Goal: Task Accomplishment & Management: Manage account settings

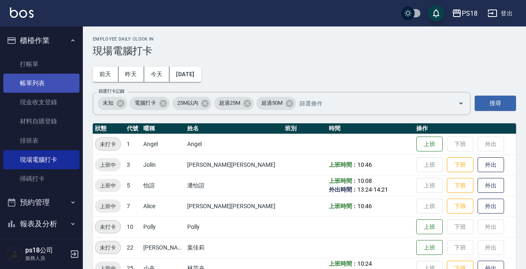
scroll to position [83, 0]
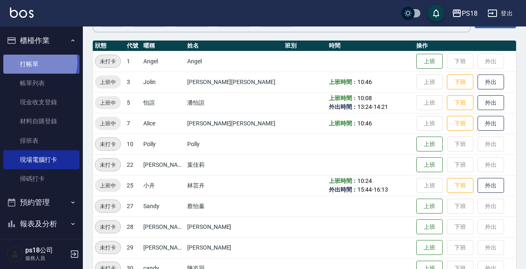
click at [34, 62] on link "打帳單" at bounding box center [41, 64] width 76 height 19
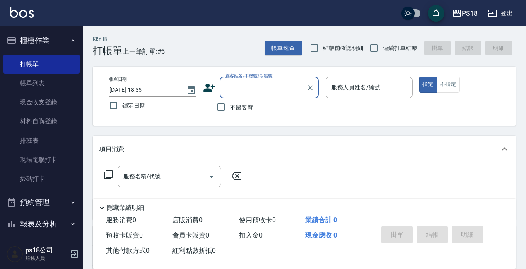
drag, startPoint x: 221, startPoint y: 108, endPoint x: 258, endPoint y: 102, distance: 37.4
click at [221, 107] on input "不留客資" at bounding box center [220, 107] width 17 height 17
checkbox input "true"
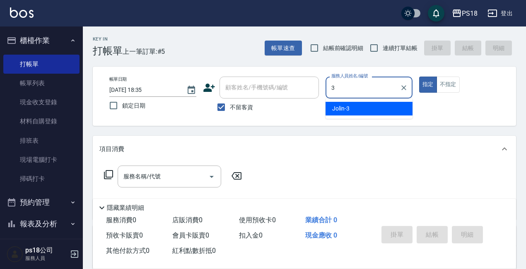
click at [342, 109] on span "Jolin -3" at bounding box center [340, 108] width 17 height 9
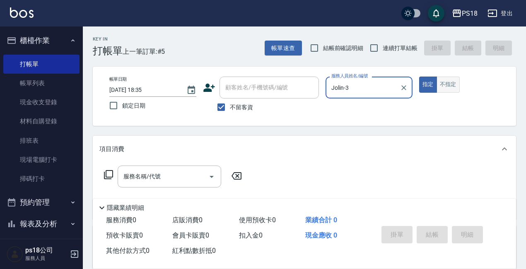
type input "Jolin-3"
click at [452, 84] on button "不指定" at bounding box center [447, 85] width 23 height 16
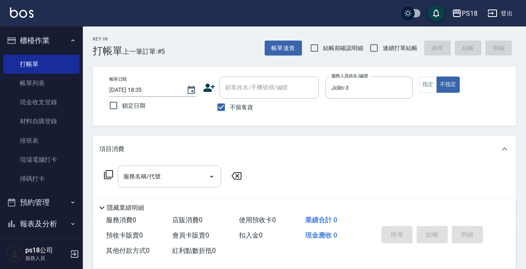
click at [142, 175] on div "服務名稱/代號 服務名稱/代號" at bounding box center [170, 177] width 104 height 22
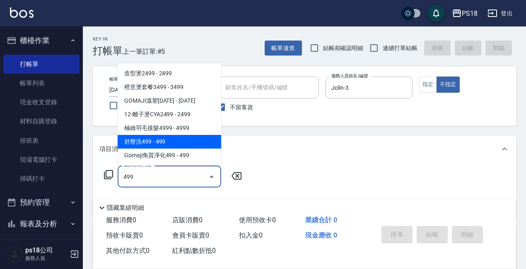
click at [169, 144] on span "舒壓洗499 - 499" at bounding box center [170, 142] width 104 height 14
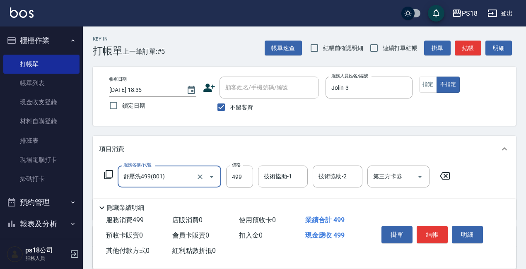
type input "舒壓洗499(801)"
click at [275, 175] on div "技術協助-1 技術協助-1" at bounding box center [283, 177] width 50 height 22
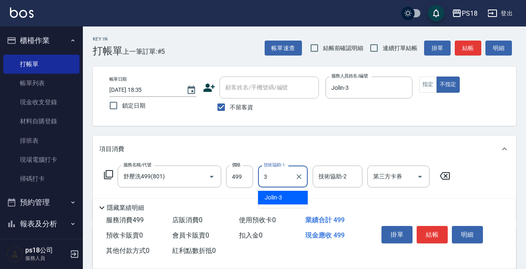
click at [275, 198] on span "Jolin -3" at bounding box center [273, 197] width 17 height 9
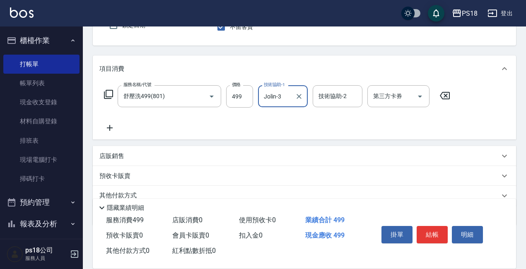
scroll to position [83, 0]
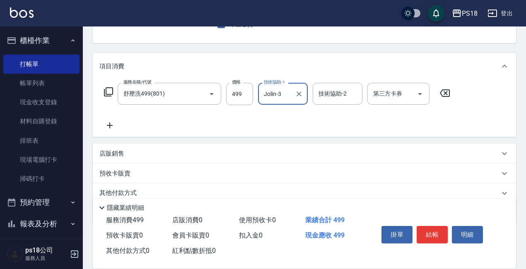
type input "Jolin-3"
click at [109, 125] on icon at bounding box center [109, 125] width 21 height 10
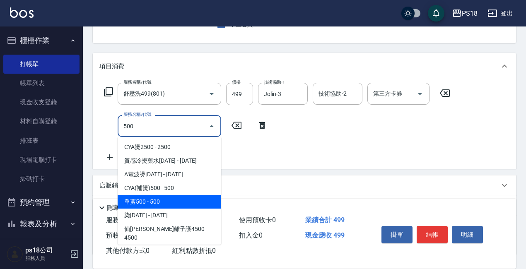
click at [162, 202] on span "單剪500 - 500" at bounding box center [170, 202] width 104 height 14
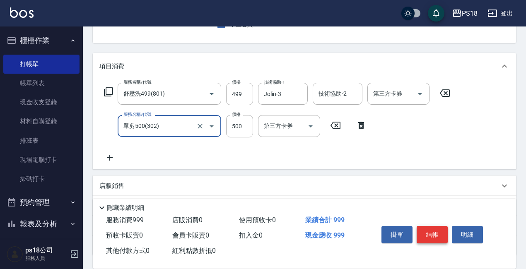
type input "單剪500(302)"
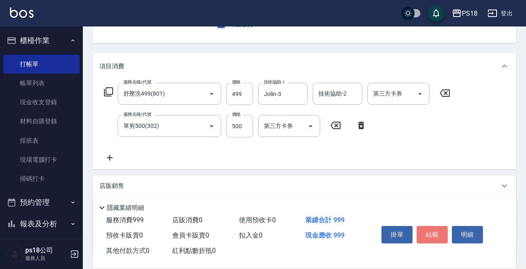
click at [433, 231] on button "結帳" at bounding box center [432, 234] width 31 height 17
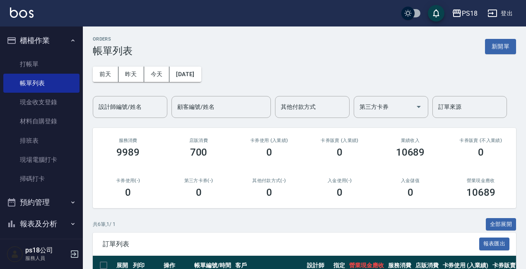
drag, startPoint x: 34, startPoint y: 62, endPoint x: 110, endPoint y: 62, distance: 76.6
click at [35, 62] on link "打帳單" at bounding box center [41, 64] width 76 height 19
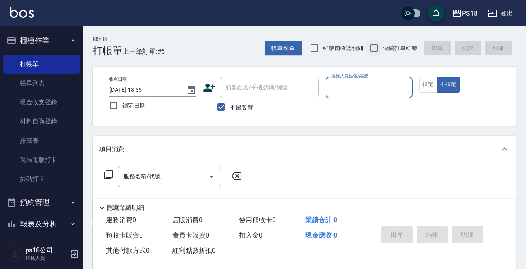
click at [374, 47] on input "連續打單結帳" at bounding box center [373, 47] width 17 height 17
checkbox input "true"
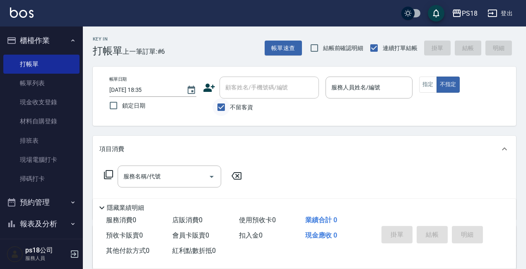
click at [221, 107] on input "不留客資" at bounding box center [220, 107] width 17 height 17
checkbox input "false"
click at [231, 88] on input "顧客姓名/手機號碼/編號" at bounding box center [262, 87] width 79 height 14
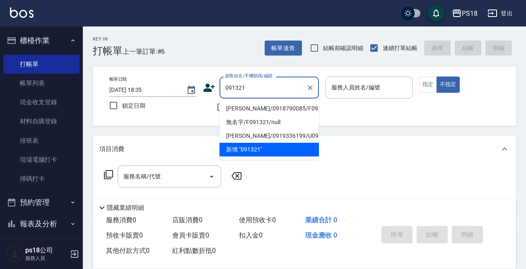
click at [245, 106] on li "許寓芯/0918790085/F091321" at bounding box center [268, 109] width 99 height 14
type input "許寓芯/0918790085/F091321"
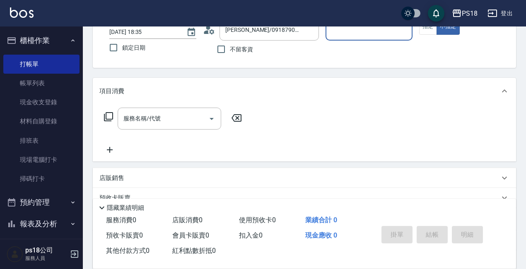
scroll to position [124, 0]
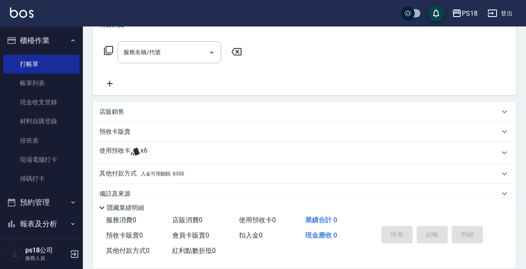
click at [140, 153] on span "x6" at bounding box center [143, 153] width 7 height 12
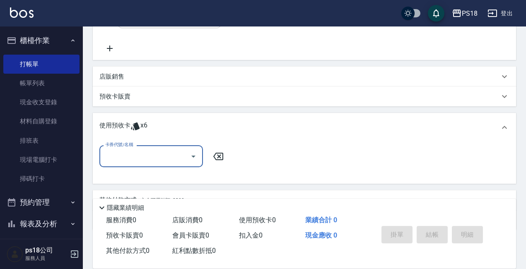
scroll to position [200, 0]
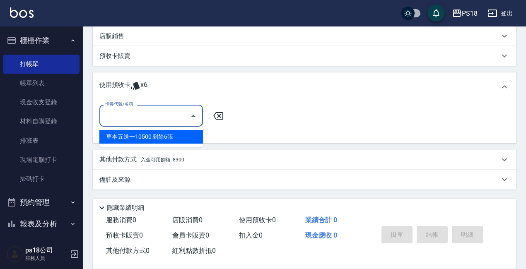
click at [142, 116] on input "卡券代號/名稱" at bounding box center [145, 115] width 84 height 14
click at [164, 136] on div "草本五送一10500 剩餘6張" at bounding box center [151, 137] width 104 height 14
type input "草本五送一10500"
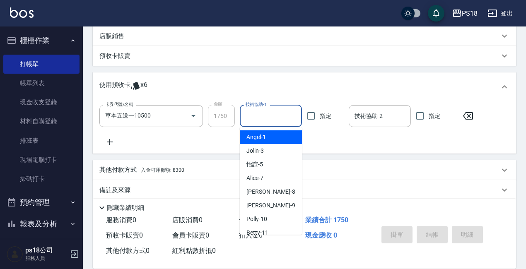
click at [278, 113] on input "技術協助-1" at bounding box center [270, 116] width 55 height 14
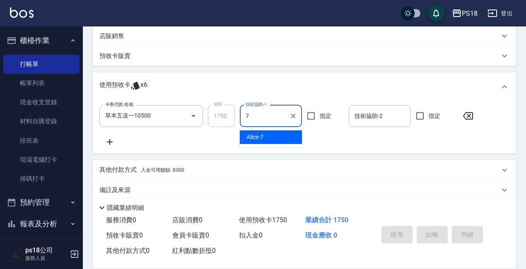
type input "Alice-7"
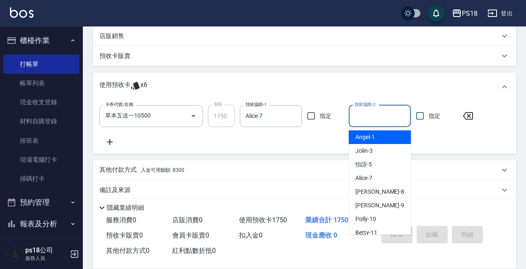
click at [355, 116] on input "技術協助-2" at bounding box center [379, 116] width 55 height 14
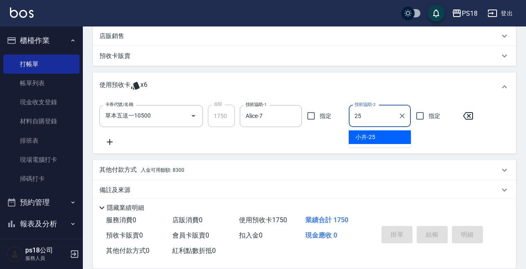
click at [366, 136] on span "小卉 -25" at bounding box center [365, 137] width 20 height 9
type input "小卉-25"
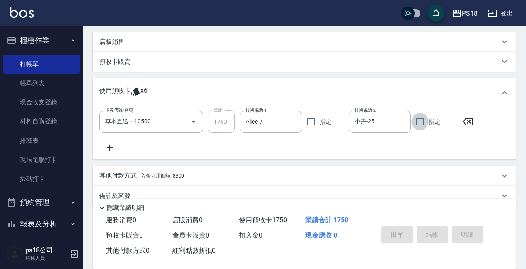
scroll to position [3, 0]
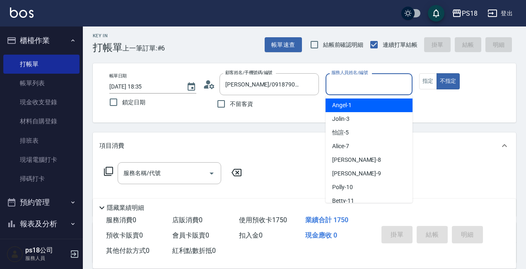
click at [342, 82] on input "服務人員姓名/編號" at bounding box center [368, 84] width 79 height 14
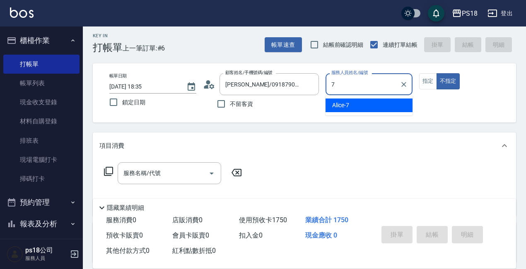
click at [340, 104] on span "Alice -7" at bounding box center [340, 105] width 17 height 9
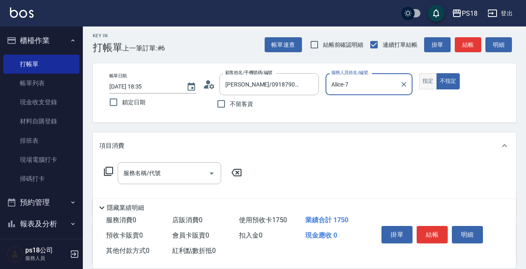
type input "Alice-7"
click at [427, 80] on button "指定" at bounding box center [428, 81] width 18 height 16
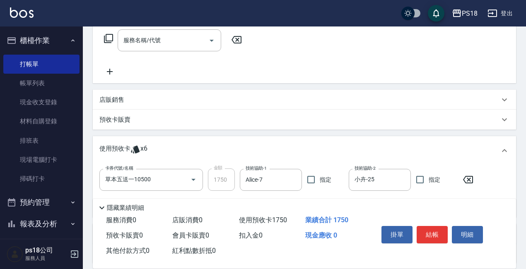
scroll to position [169, 0]
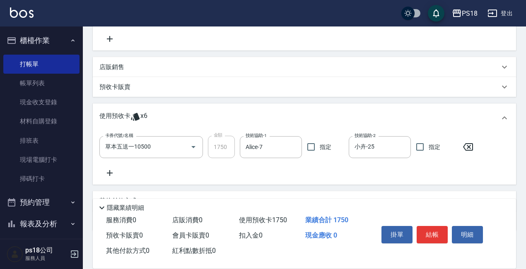
drag, startPoint x: 436, startPoint y: 231, endPoint x: 422, endPoint y: 212, distance: 23.9
click at [437, 230] on button "結帳" at bounding box center [432, 234] width 31 height 17
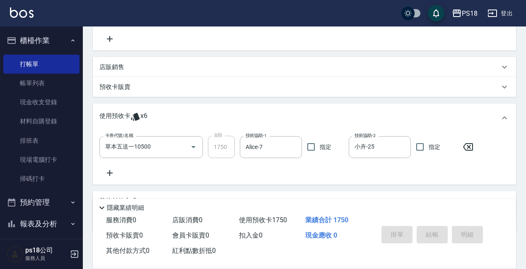
type input "2025/09/09 18:36"
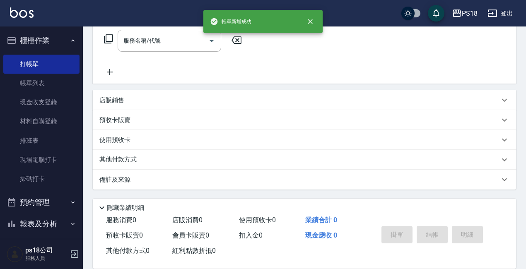
scroll to position [0, 0]
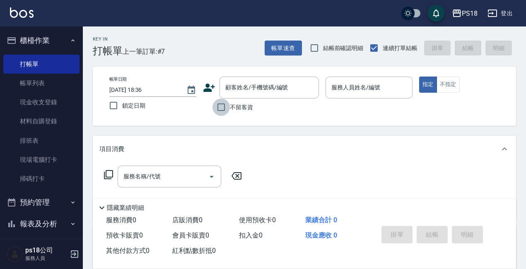
click at [218, 108] on input "不留客資" at bounding box center [220, 107] width 17 height 17
checkbox input "true"
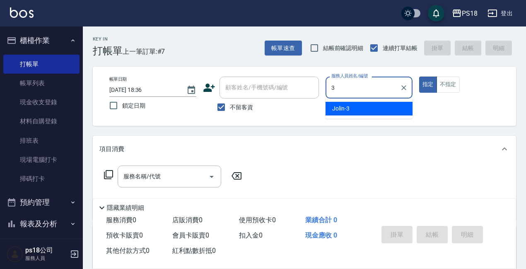
click at [343, 105] on span "Jolin -3" at bounding box center [340, 108] width 17 height 9
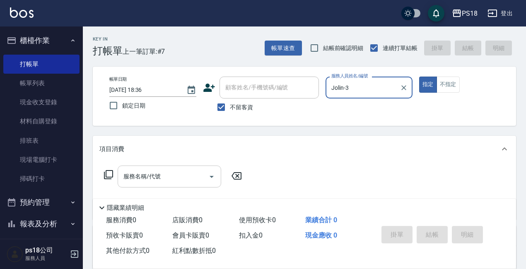
type input "Jolin-3"
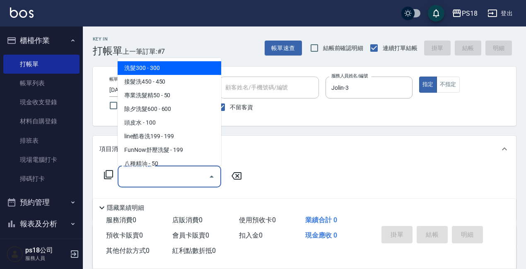
click at [135, 173] on div "服務名稱/代號 服務名稱/代號" at bounding box center [170, 177] width 104 height 22
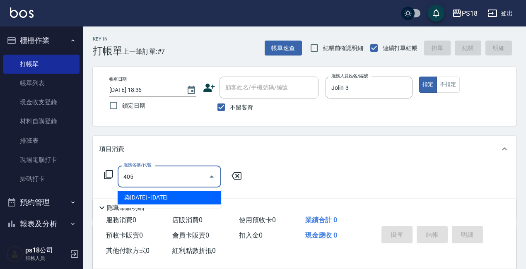
click at [154, 198] on span "染1500 - 1500" at bounding box center [170, 198] width 104 height 14
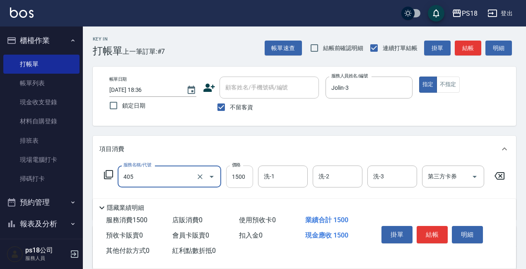
type input "染1500(405)"
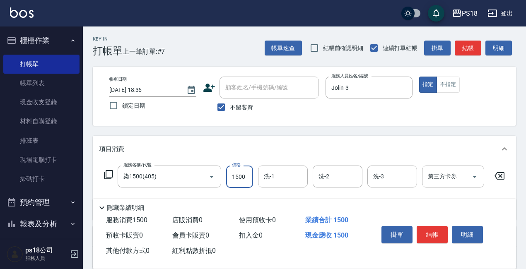
click at [248, 176] on input "1500" at bounding box center [239, 177] width 27 height 22
type input "3500"
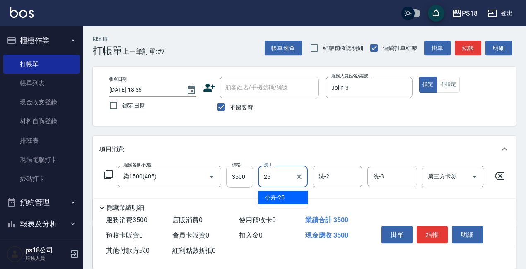
type input "小卉-25"
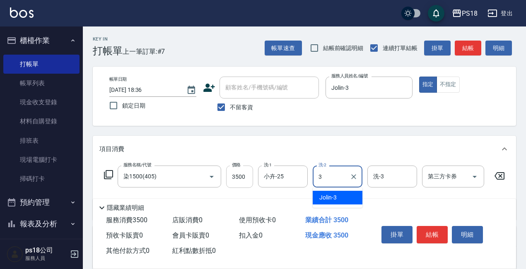
type input "Jolin-3"
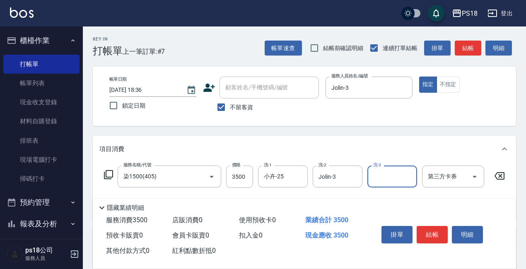
click at [435, 232] on button "結帳" at bounding box center [432, 234] width 31 height 17
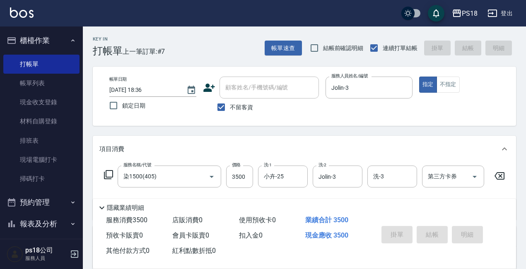
type input "2025/09/09 18:37"
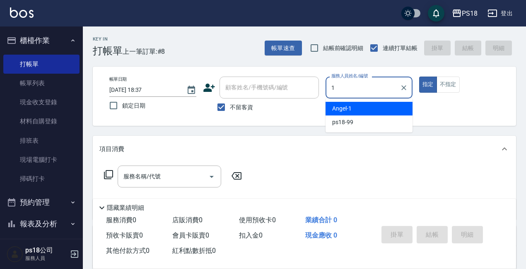
click at [338, 107] on span "Angel -1" at bounding box center [341, 108] width 19 height 9
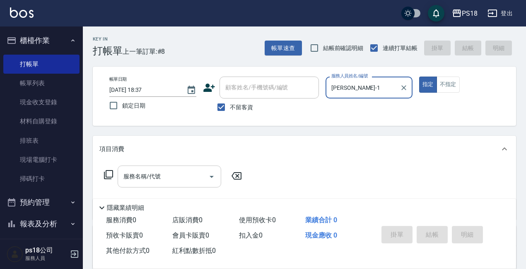
type input "Angel-1"
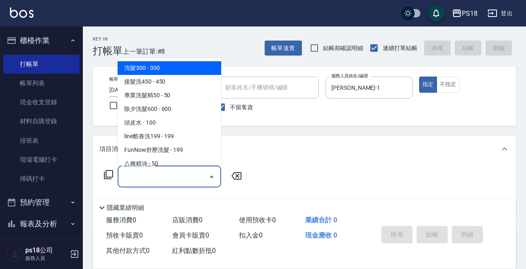
click at [129, 177] on input "服務名稱/代號" at bounding box center [163, 176] width 84 height 14
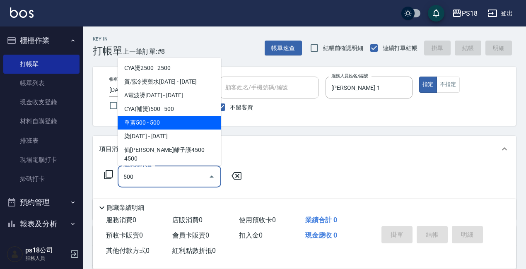
click at [159, 121] on span "單剪500 - 500" at bounding box center [170, 123] width 104 height 14
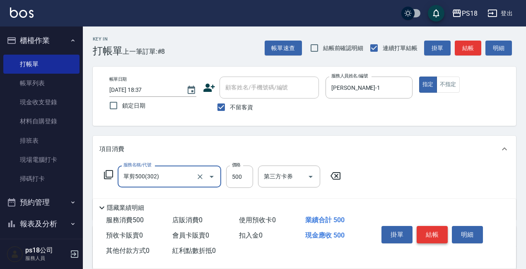
type input "單剪500(302)"
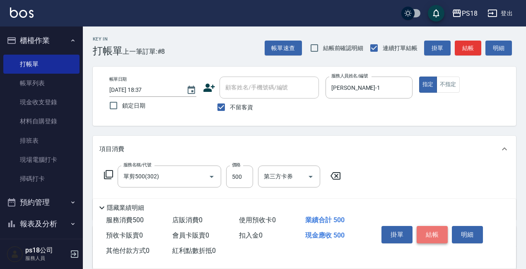
click at [434, 228] on button "結帳" at bounding box center [432, 234] width 31 height 17
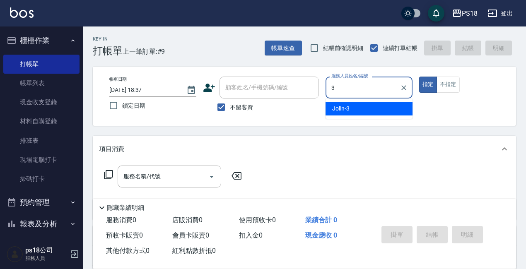
click at [363, 107] on div "Jolin -3" at bounding box center [368, 109] width 87 height 14
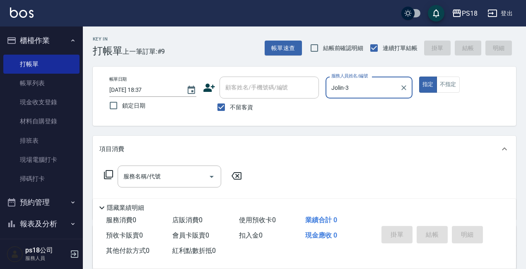
type input "Jolin-3"
click at [135, 177] on div "服務名稱/代號 服務名稱/代號" at bounding box center [170, 177] width 104 height 22
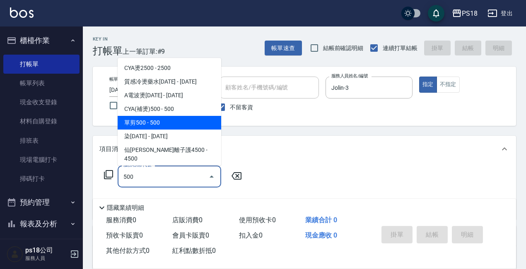
click at [147, 123] on span "單剪500 - 500" at bounding box center [170, 123] width 104 height 14
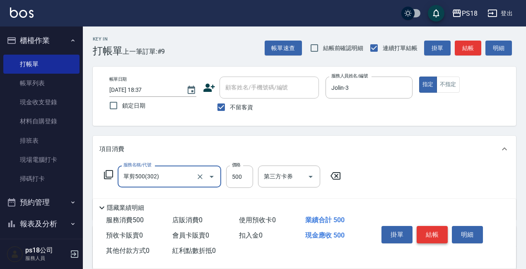
type input "單剪500(302)"
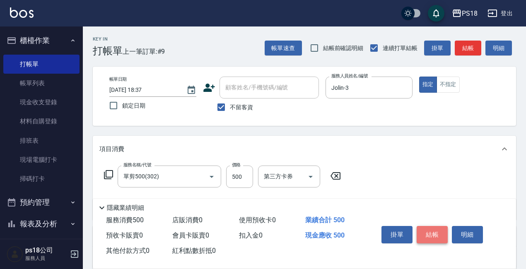
click at [435, 230] on button "結帳" at bounding box center [432, 234] width 31 height 17
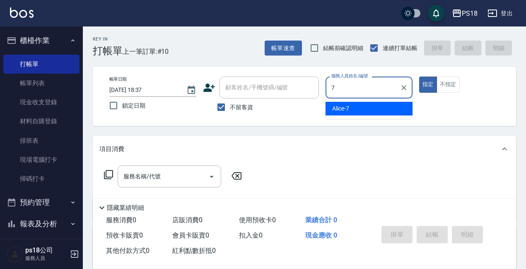
click at [358, 110] on div "Alice -7" at bounding box center [368, 109] width 87 height 14
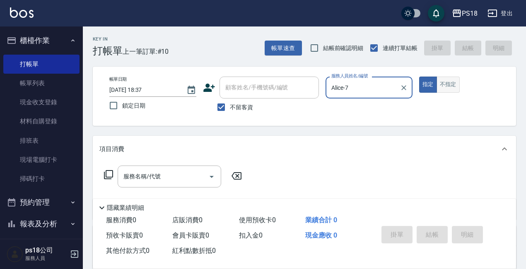
type input "Alice-7"
click at [456, 83] on button "不指定" at bounding box center [447, 85] width 23 height 16
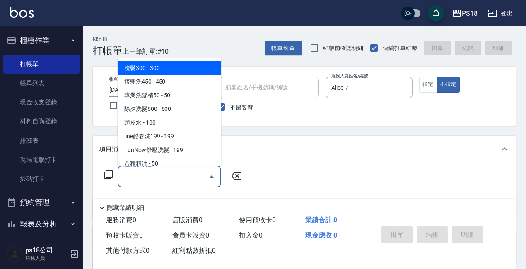
drag, startPoint x: 131, startPoint y: 172, endPoint x: 120, endPoint y: 169, distance: 11.4
click at [130, 172] on div "服務名稱/代號 服務名稱/代號" at bounding box center [170, 177] width 104 height 22
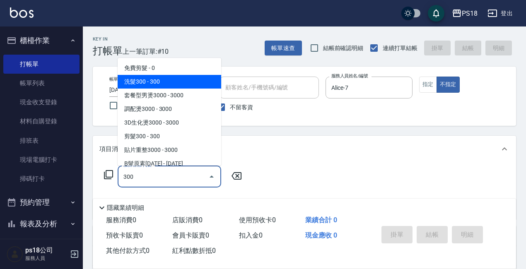
click at [150, 75] on span "洗髮300 - 300" at bounding box center [170, 82] width 104 height 14
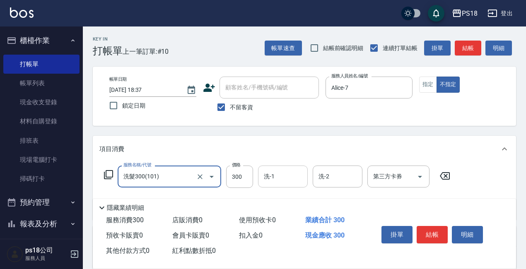
type input "洗髮300(101)"
click at [274, 178] on div "洗-1 洗-1" at bounding box center [283, 177] width 50 height 22
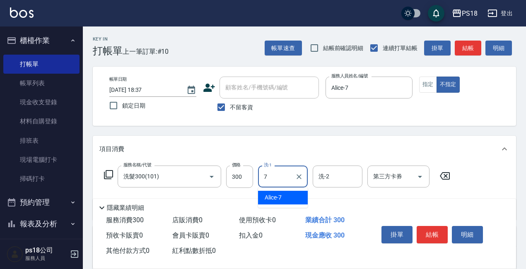
click at [292, 195] on div "Alice -7" at bounding box center [283, 198] width 50 height 14
type input "Alice-7"
click at [440, 229] on button "結帳" at bounding box center [432, 234] width 31 height 17
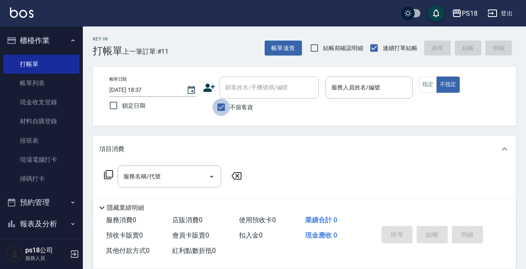
click at [219, 105] on input "不留客資" at bounding box center [220, 107] width 17 height 17
checkbox input "false"
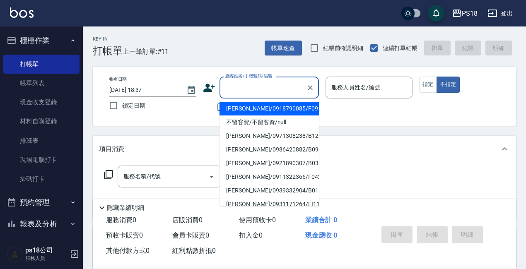
click at [241, 88] on div "顧客姓名/手機號碼/編號 顧客姓名/手機號碼/編號" at bounding box center [268, 88] width 99 height 22
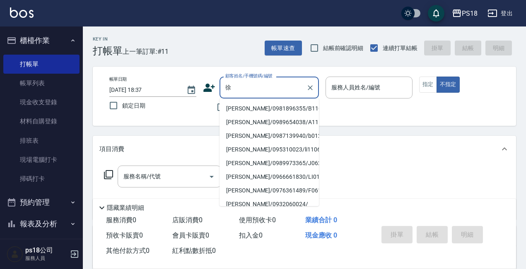
click at [260, 106] on li "徐詩涵/0981896355/B110522" at bounding box center [268, 109] width 99 height 14
type input "徐詩涵/0981896355/B110522"
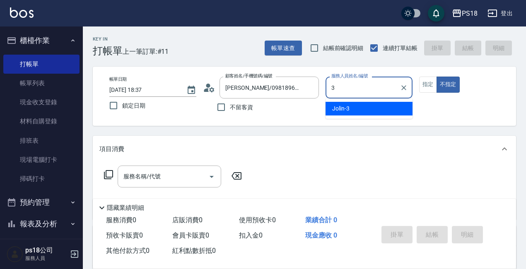
click at [381, 107] on div "Jolin -3" at bounding box center [368, 109] width 87 height 14
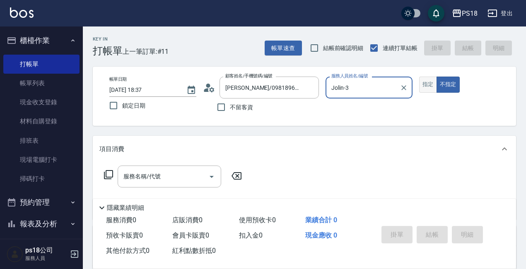
type input "Jolin-3"
click at [427, 85] on button "指定" at bounding box center [428, 85] width 18 height 16
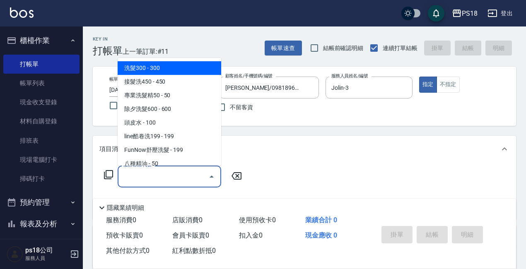
drag, startPoint x: 146, startPoint y: 176, endPoint x: 89, endPoint y: 154, distance: 60.6
click at [145, 176] on div "服務名稱/代號 服務名稱/代號" at bounding box center [170, 177] width 104 height 22
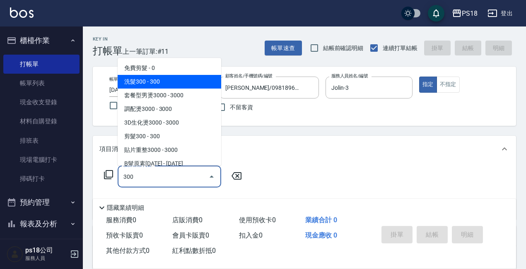
click at [130, 77] on span "洗髮300 - 300" at bounding box center [170, 82] width 104 height 14
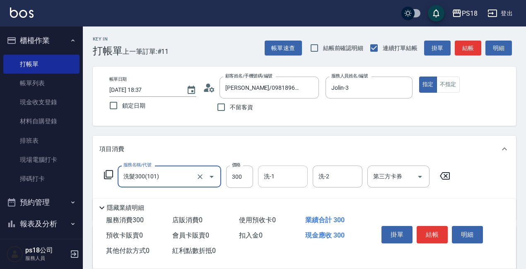
type input "洗髮300(101)"
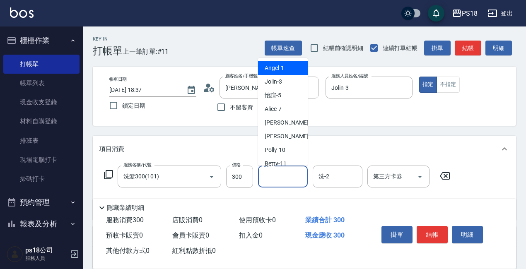
click at [268, 172] on input "洗-1" at bounding box center [283, 176] width 42 height 14
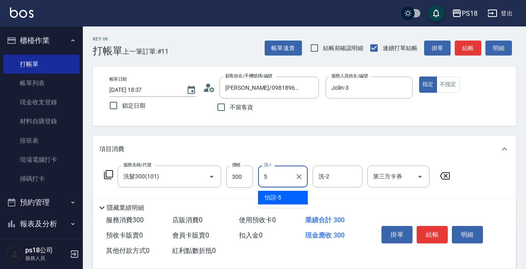
type input "怡諠-5"
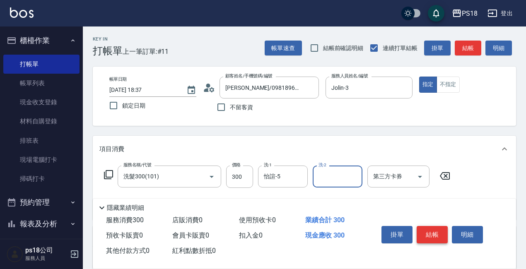
click at [433, 229] on button "結帳" at bounding box center [432, 234] width 31 height 17
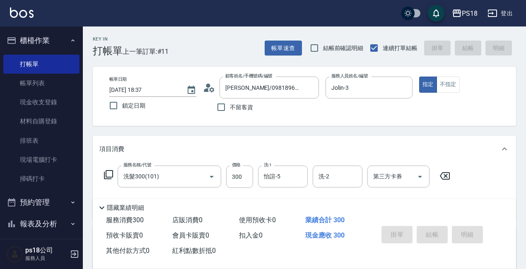
type input "2025/09/09 18:38"
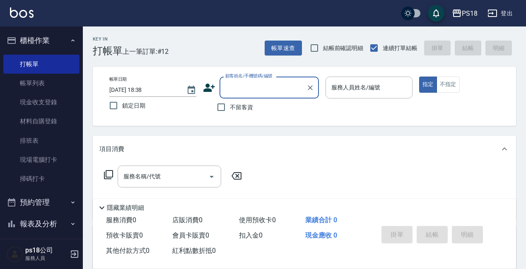
scroll to position [70, 0]
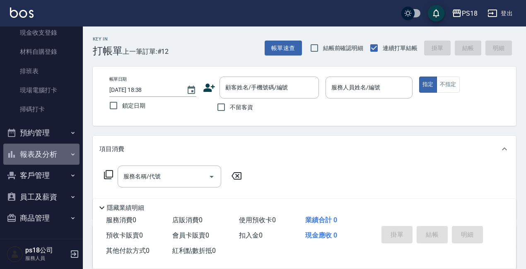
click at [46, 154] on button "報表及分析" at bounding box center [41, 155] width 76 height 22
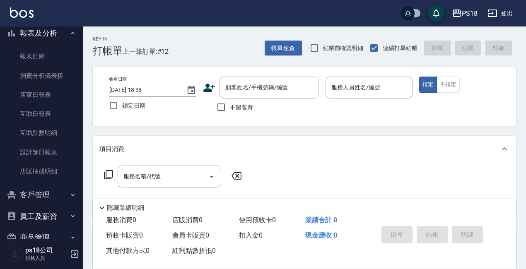
scroll to position [194, 0]
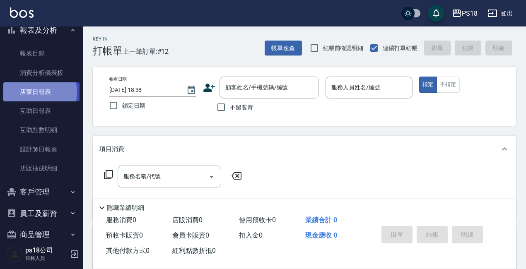
click at [37, 92] on link "店家日報表" at bounding box center [41, 91] width 76 height 19
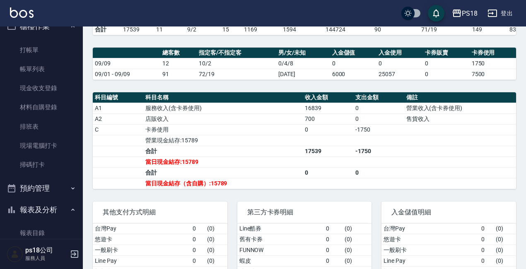
scroll to position [4, 0]
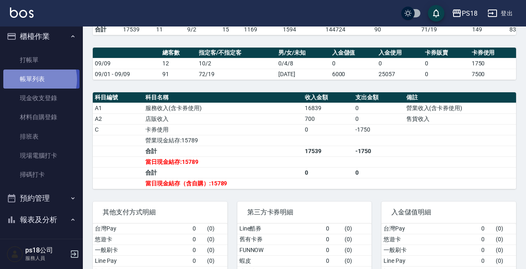
click at [34, 79] on link "帳單列表" at bounding box center [41, 79] width 76 height 19
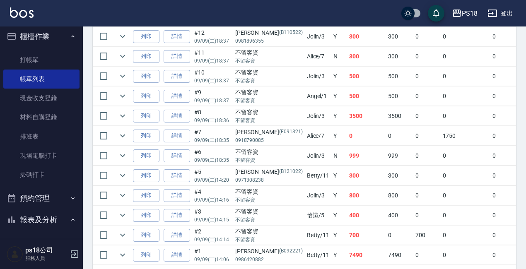
scroll to position [284, 0]
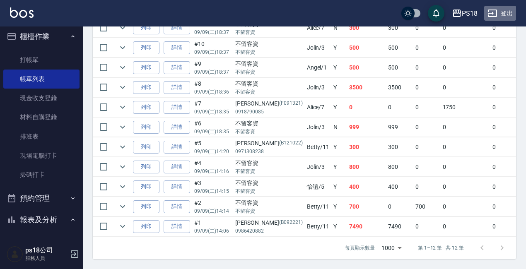
click at [506, 11] on button "登出" at bounding box center [500, 13] width 32 height 15
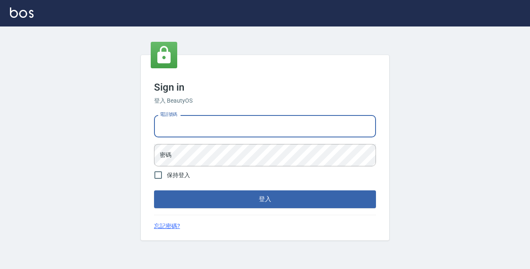
click at [194, 123] on input "電話號碼" at bounding box center [265, 126] width 222 height 22
type input "0933473141"
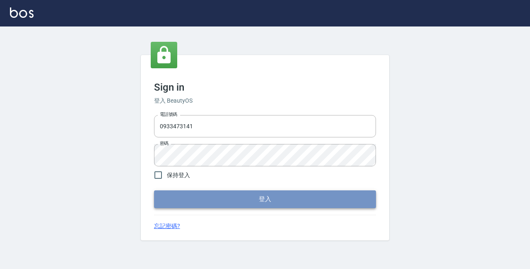
click at [262, 204] on button "登入" at bounding box center [265, 198] width 222 height 17
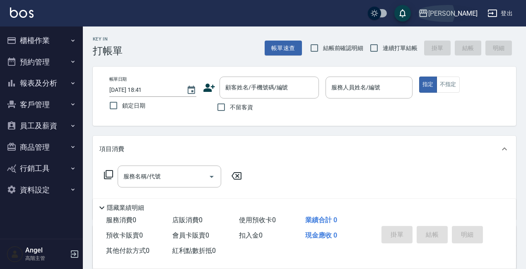
click at [469, 15] on div "上越三和" at bounding box center [452, 13] width 49 height 10
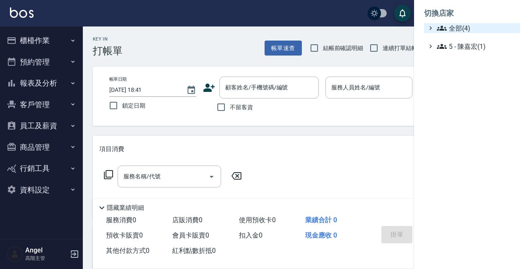
click at [470, 25] on span "全部(4)" at bounding box center [477, 28] width 80 height 10
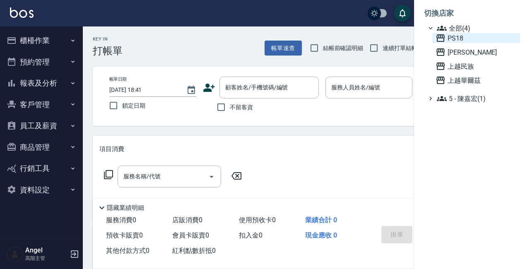
click at [470, 42] on span "PS18" at bounding box center [476, 38] width 81 height 10
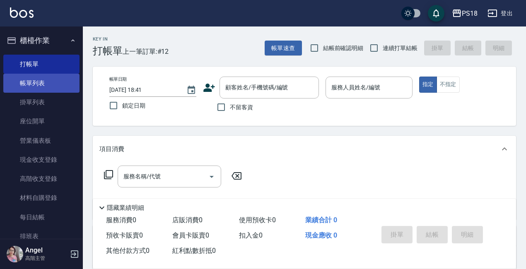
click at [42, 82] on link "帳單列表" at bounding box center [41, 83] width 76 height 19
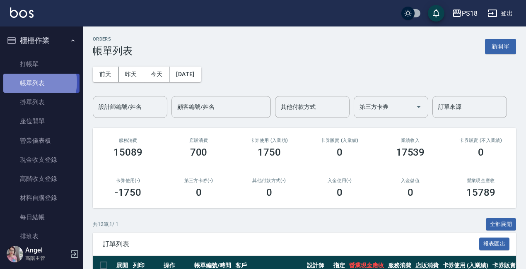
click at [35, 82] on link "帳單列表" at bounding box center [41, 83] width 76 height 19
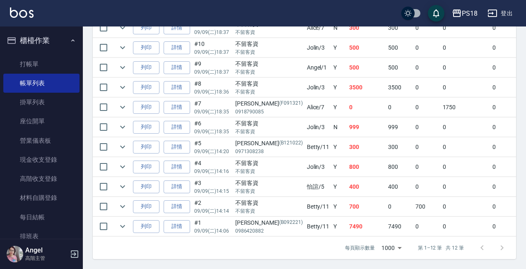
scroll to position [284, 0]
click at [178, 182] on link "詳情" at bounding box center [177, 187] width 26 height 13
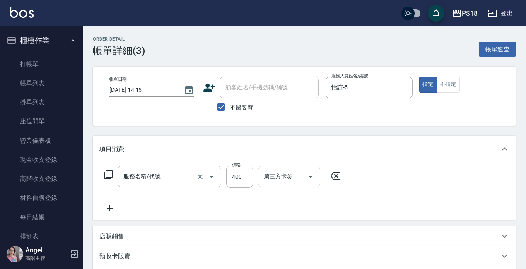
type input "2025/09/09 14:15"
checkbox input "true"
type input "怡諠-5"
type input "剪髮400(303)"
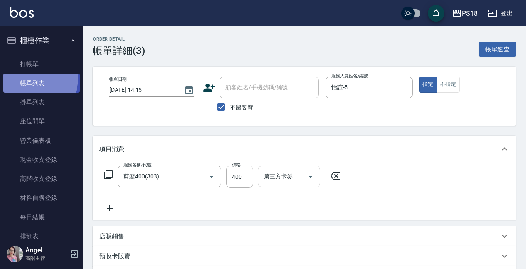
click at [34, 78] on link "帳單列表" at bounding box center [41, 83] width 76 height 19
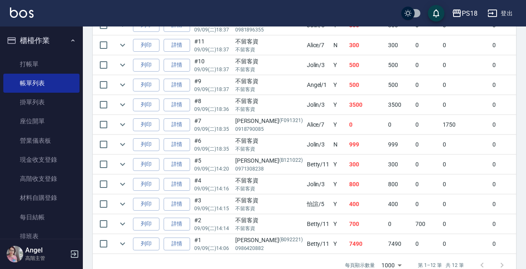
scroll to position [284, 0]
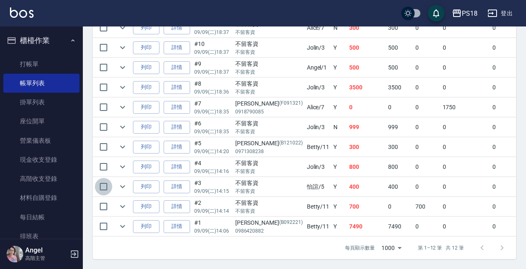
click at [104, 179] on input "checkbox" at bounding box center [103, 186] width 17 height 17
checkbox input "true"
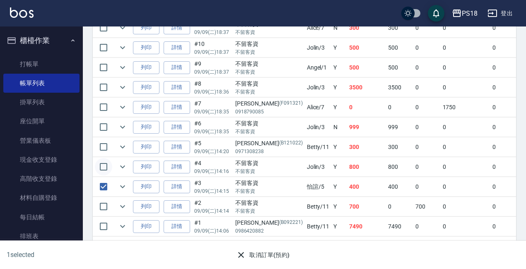
click at [102, 158] on input "checkbox" at bounding box center [103, 166] width 17 height 17
checkbox input "true"
drag, startPoint x: 105, startPoint y: 182, endPoint x: 104, endPoint y: 173, distance: 9.2
click at [104, 180] on input "checkbox" at bounding box center [103, 186] width 17 height 17
checkbox input "false"
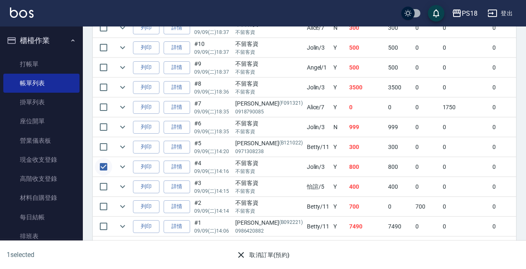
click at [105, 160] on input "checkbox" at bounding box center [103, 166] width 17 height 17
checkbox input "false"
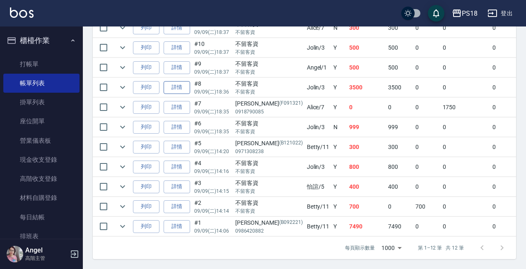
click at [181, 81] on link "詳情" at bounding box center [177, 87] width 26 height 13
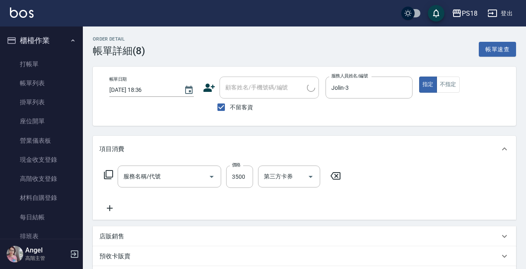
type input "2025/09/09 18:36"
checkbox input "true"
type input "Jolin-3"
type input "染1500(405)"
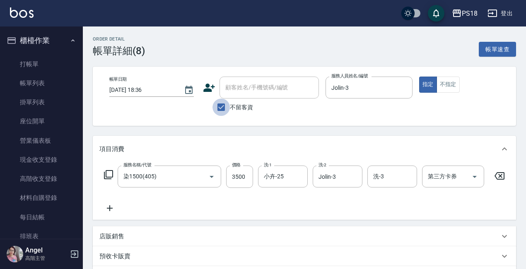
drag, startPoint x: 217, startPoint y: 106, endPoint x: 245, endPoint y: 96, distance: 30.1
click at [219, 106] on input "不留客資" at bounding box center [220, 107] width 17 height 17
checkbox input "false"
click at [245, 89] on input "顧客姓名/手機號碼/編號" at bounding box center [262, 87] width 79 height 14
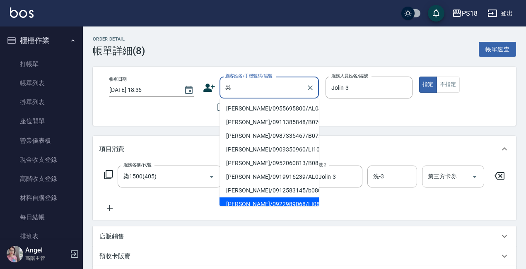
click at [245, 204] on li "吳采蓉/0922989068/LI081121" at bounding box center [268, 204] width 99 height 14
type input "吳采蓉/0922989068/LI081121"
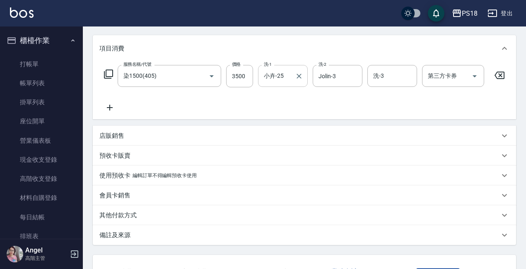
scroll to position [124, 0]
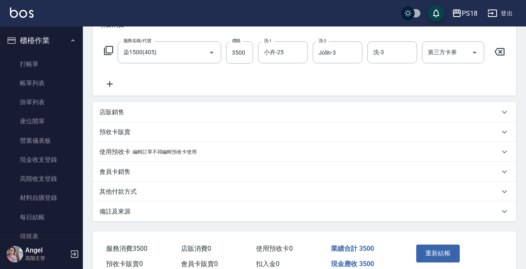
click at [128, 196] on p "其他付款方式" at bounding box center [117, 192] width 37 height 9
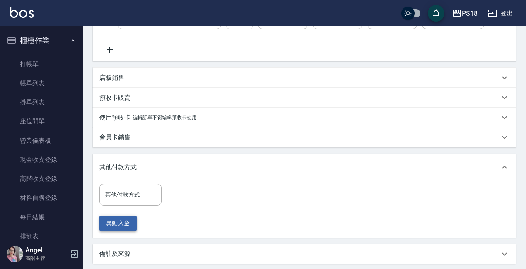
scroll to position [207, 0]
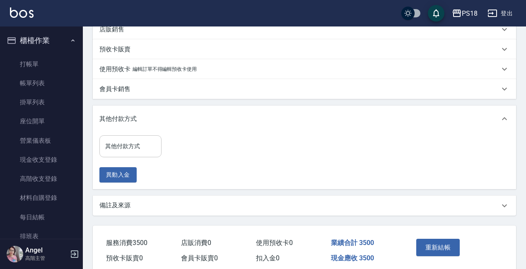
click at [133, 151] on input "其他付款方式" at bounding box center [130, 146] width 55 height 14
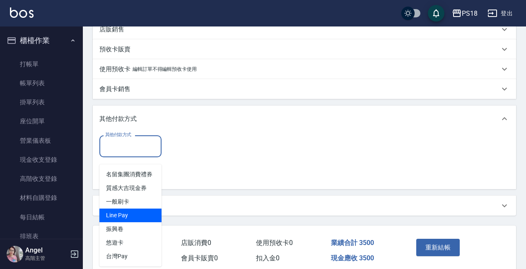
click at [139, 218] on span "Line Pay" at bounding box center [130, 216] width 62 height 14
type input "Line Pay"
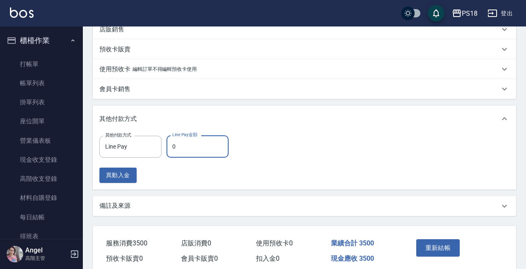
click at [181, 153] on input "0" at bounding box center [197, 146] width 62 height 22
type input "3500"
click at [442, 250] on button "重新結帳" at bounding box center [438, 247] width 44 height 17
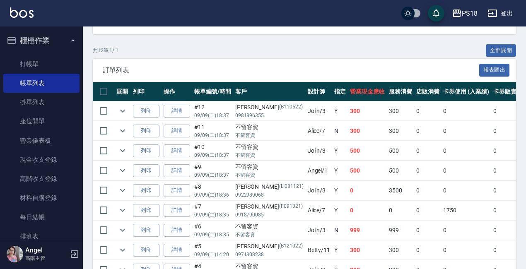
scroll to position [248, 0]
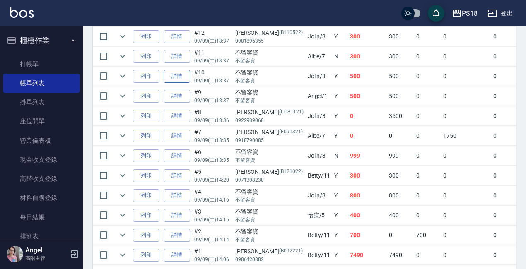
click at [178, 76] on link "詳情" at bounding box center [177, 76] width 26 height 13
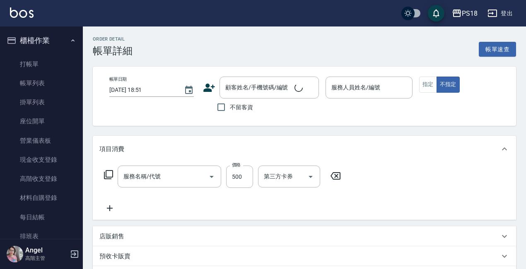
type input "2025/09/09 18:37"
checkbox input "true"
type input "Jolin-3"
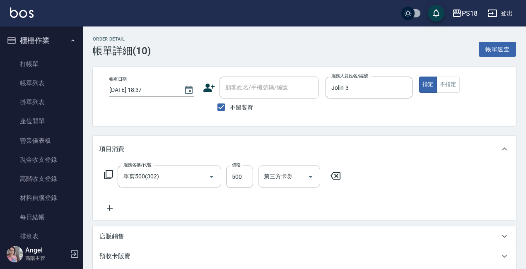
type input "單剪500(302)"
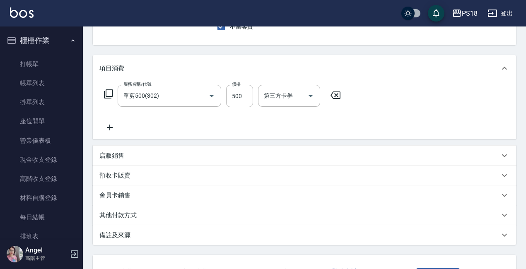
scroll to position [83, 0]
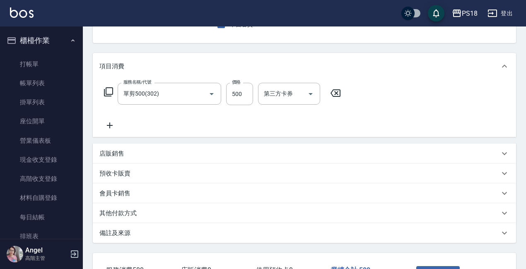
click at [111, 123] on icon at bounding box center [109, 125] width 21 height 10
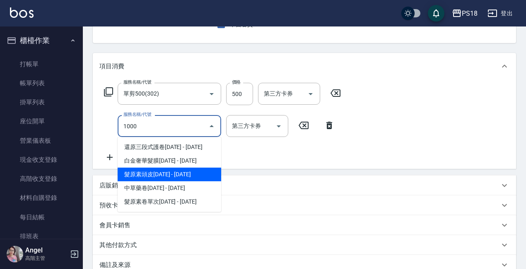
click at [188, 171] on span "髮原素頭皮1000 - 1000" at bounding box center [170, 175] width 104 height 14
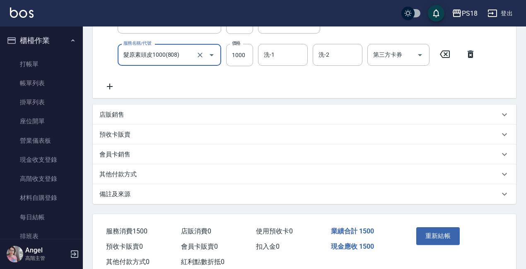
scroll to position [166, 0]
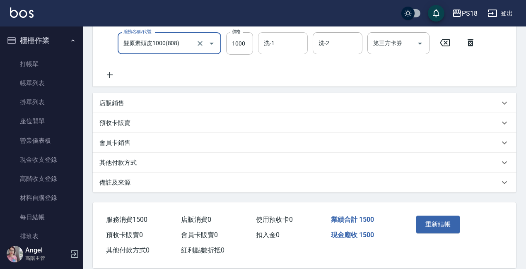
type input "髮原素頭皮1000(808)"
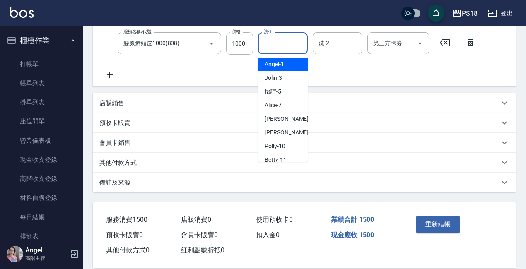
click at [273, 42] on input "洗-1" at bounding box center [283, 43] width 42 height 14
click at [275, 67] on span "Jolin -3" at bounding box center [273, 64] width 17 height 9
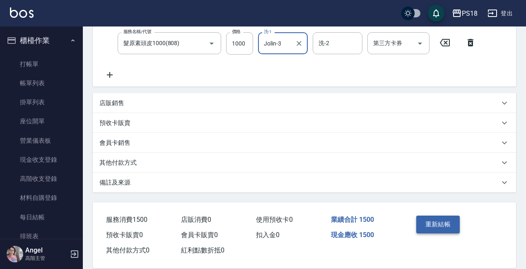
type input "Jolin-3"
click at [433, 222] on button "重新結帳" at bounding box center [438, 224] width 44 height 17
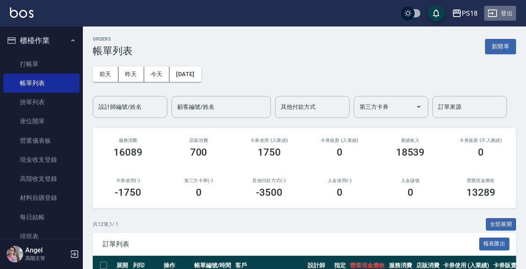
click at [505, 12] on button "登出" at bounding box center [500, 13] width 32 height 15
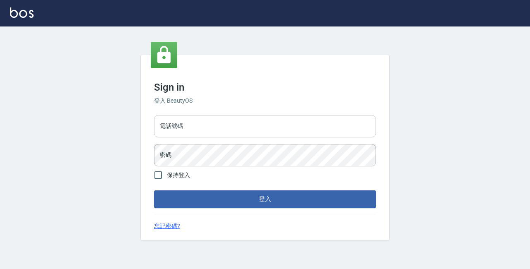
click at [201, 123] on input "電話號碼" at bounding box center [265, 126] width 222 height 22
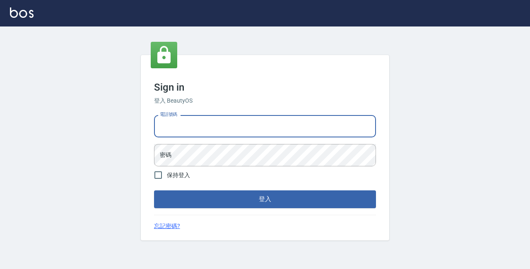
type input "89729295"
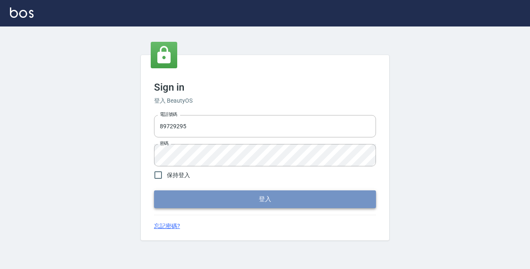
click at [272, 200] on button "登入" at bounding box center [265, 198] width 222 height 17
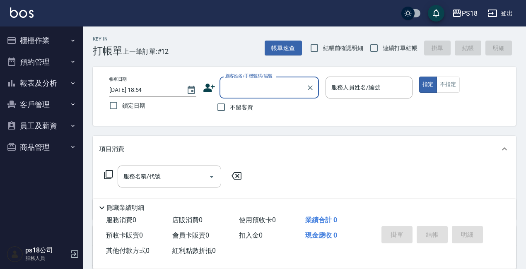
click at [42, 82] on button "報表及分析" at bounding box center [41, 83] width 76 height 22
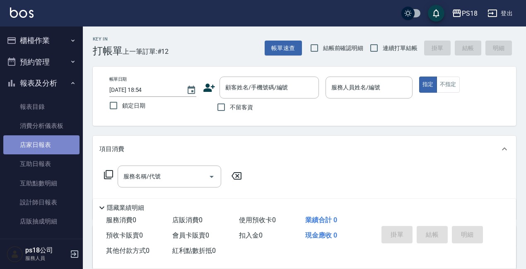
click at [46, 145] on link "店家日報表" at bounding box center [41, 144] width 76 height 19
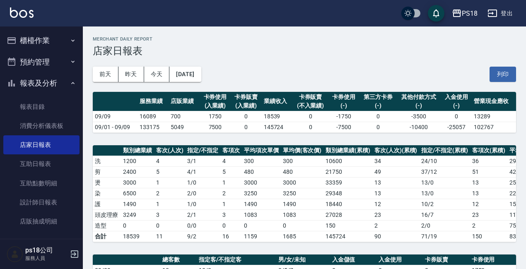
drag, startPoint x: 39, startPoint y: 39, endPoint x: 30, endPoint y: 41, distance: 8.9
click at [39, 39] on button "櫃檯作業" at bounding box center [41, 41] width 76 height 22
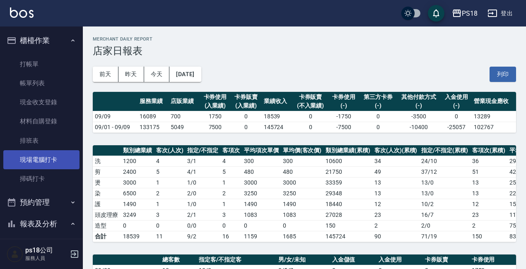
click at [63, 156] on link "現場電腦打卡" at bounding box center [41, 159] width 76 height 19
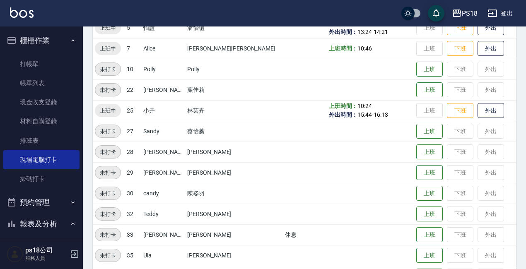
scroll to position [166, 0]
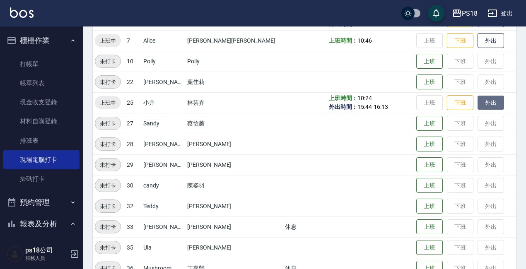
click at [477, 103] on button "外出" at bounding box center [490, 103] width 26 height 14
click at [484, 107] on button "歸來" at bounding box center [490, 103] width 26 height 14
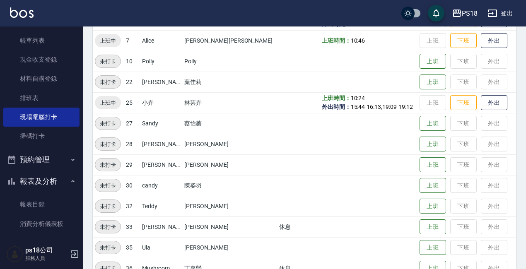
scroll to position [83, 0]
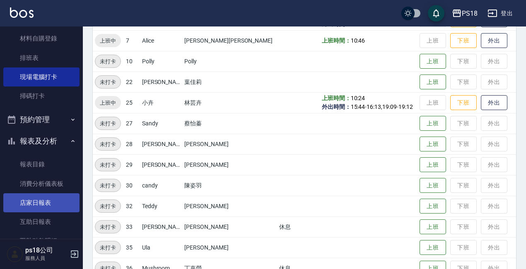
click at [48, 203] on link "店家日報表" at bounding box center [41, 202] width 76 height 19
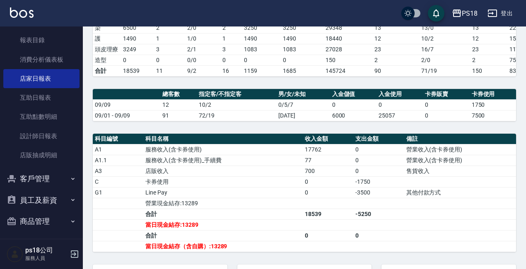
scroll to position [210, 0]
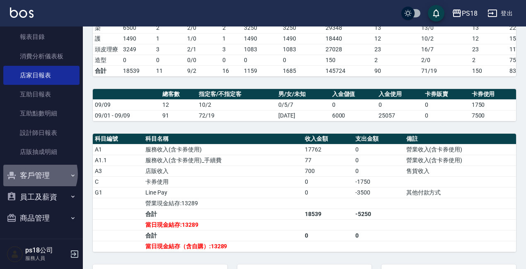
click at [36, 174] on button "客戶管理" at bounding box center [41, 176] width 76 height 22
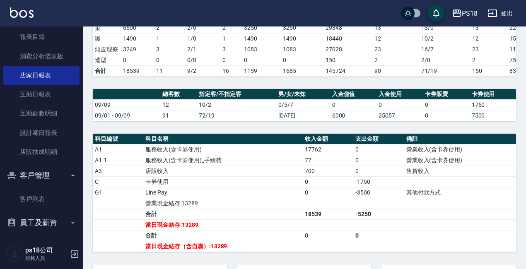
scroll to position [236, 0]
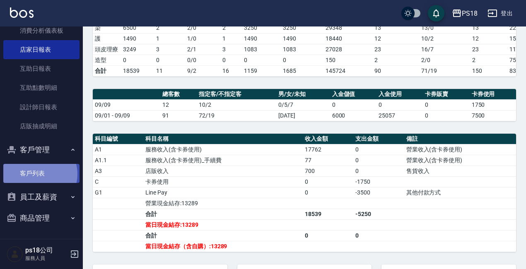
click at [36, 174] on link "客戶列表" at bounding box center [41, 173] width 76 height 19
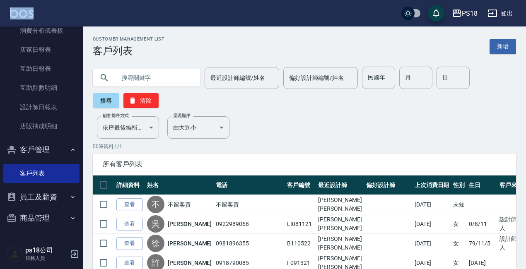
drag, startPoint x: 78, startPoint y: 151, endPoint x: 79, endPoint y: 25, distance: 125.9
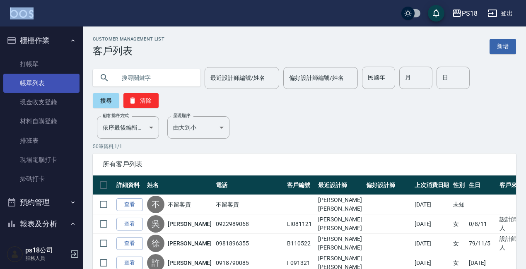
click at [34, 83] on link "帳單列表" at bounding box center [41, 83] width 76 height 19
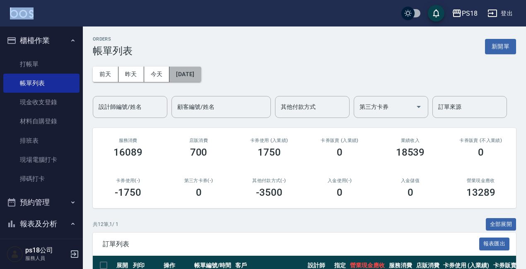
click at [201, 75] on button "[DATE]" at bounding box center [184, 74] width 31 height 15
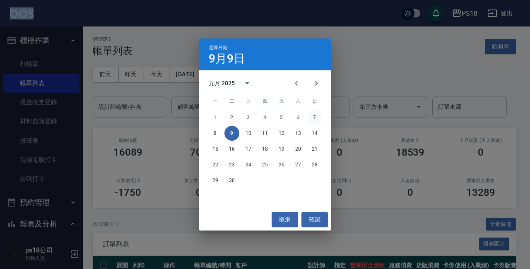
click at [315, 118] on button "7" at bounding box center [314, 117] width 15 height 15
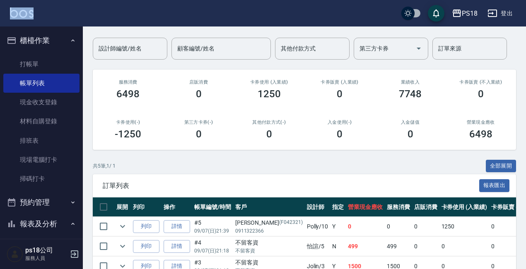
scroll to position [145, 0]
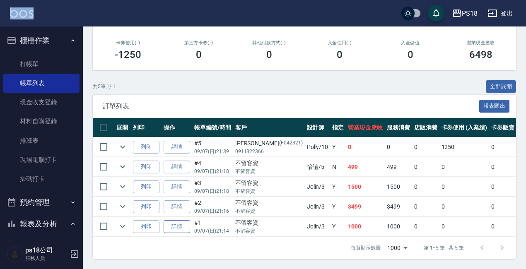
click at [181, 220] on link "詳情" at bounding box center [177, 226] width 26 height 13
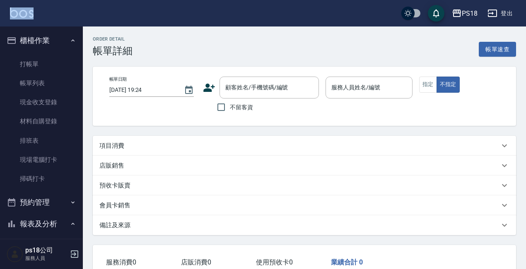
type input "2025/09/07 21:14"
checkbox input "true"
type input "Jolin-3"
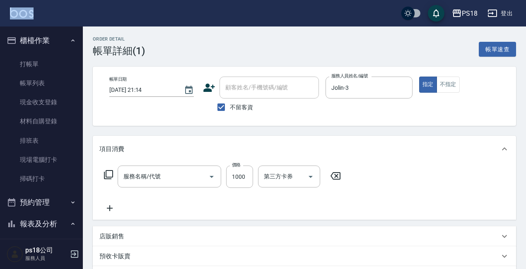
type input "髮原素頭皮1000(808)"
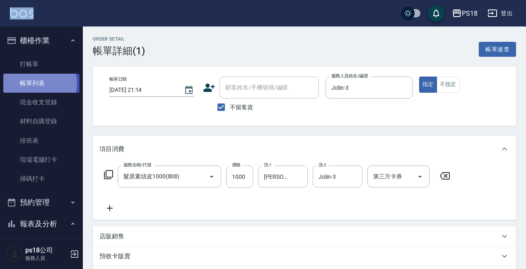
click at [38, 84] on link "帳單列表" at bounding box center [41, 83] width 76 height 19
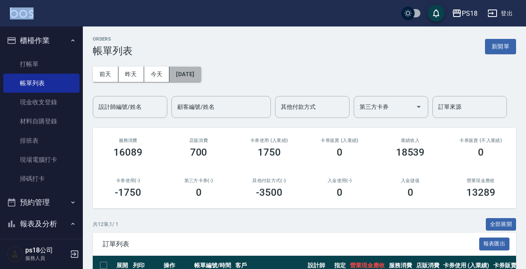
click at [201, 70] on button "[DATE]" at bounding box center [184, 74] width 31 height 15
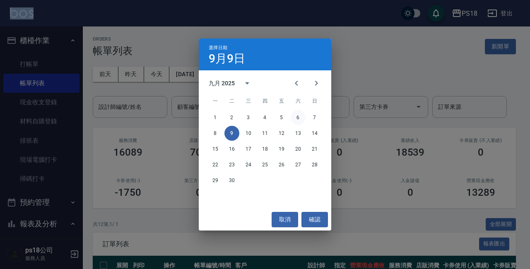
click at [295, 118] on button "6" at bounding box center [298, 117] width 15 height 15
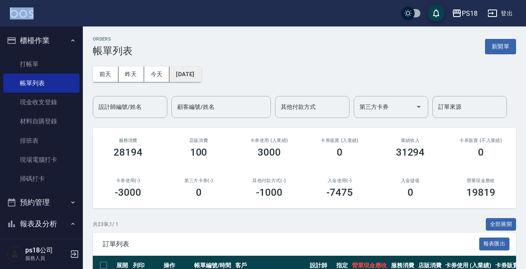
click at [201, 73] on button "2025/09/06" at bounding box center [184, 74] width 31 height 15
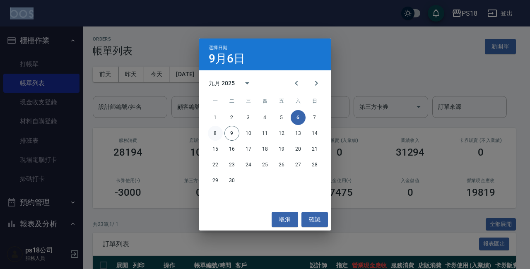
click at [212, 134] on button "8" at bounding box center [215, 133] width 15 height 15
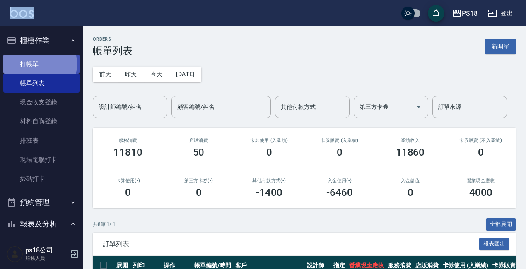
click at [29, 63] on link "打帳單" at bounding box center [41, 64] width 76 height 19
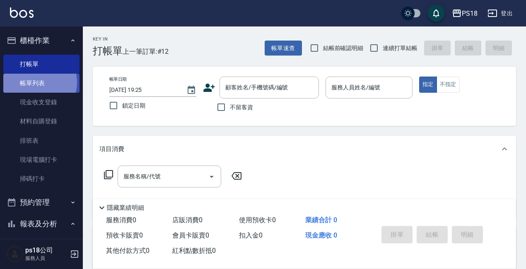
click at [36, 83] on link "帳單列表" at bounding box center [41, 83] width 76 height 19
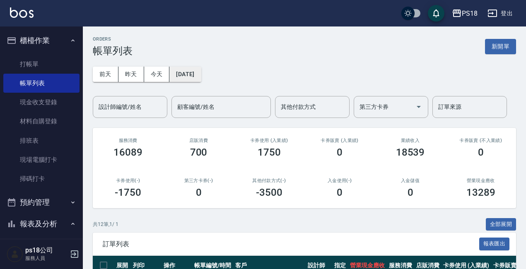
click at [199, 72] on button "[DATE]" at bounding box center [184, 74] width 31 height 15
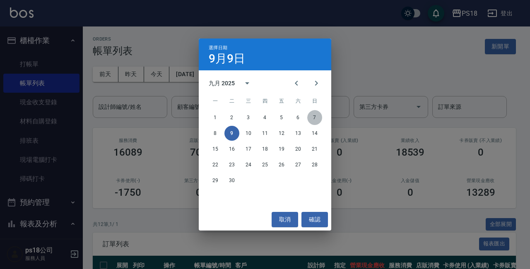
click at [318, 118] on button "7" at bounding box center [314, 117] width 15 height 15
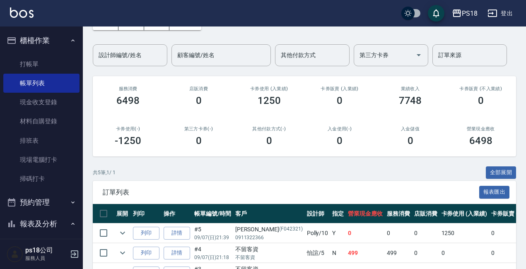
scroll to position [145, 0]
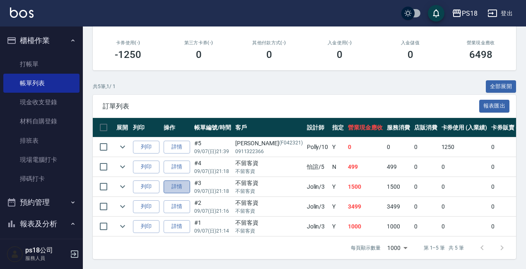
click at [172, 181] on link "詳情" at bounding box center [177, 187] width 26 height 13
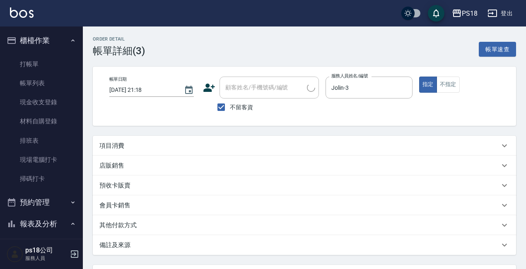
type input "2025/09/07 21:18"
checkbox input "true"
type input "Jolin-3"
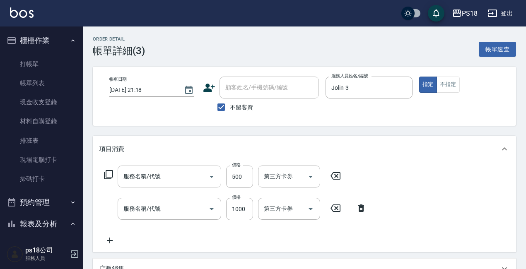
type input "單剪500(302)"
type input "髮原素頭皮1000(808)"
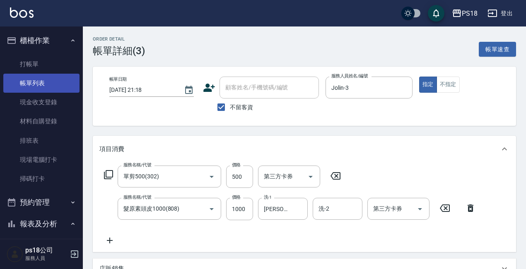
click at [36, 82] on link "帳單列表" at bounding box center [41, 83] width 76 height 19
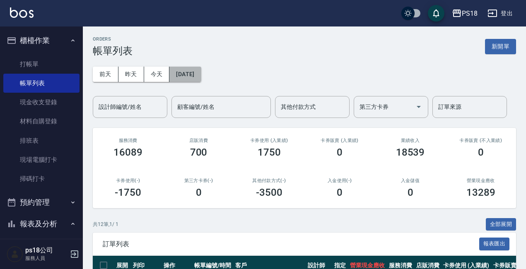
click at [195, 72] on button "[DATE]" at bounding box center [184, 74] width 31 height 15
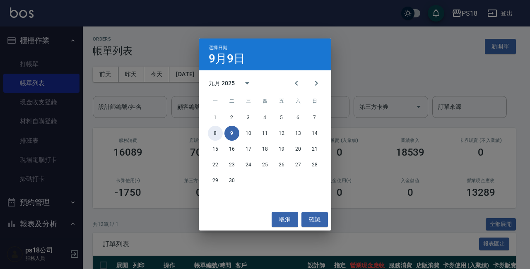
click at [214, 135] on button "8" at bounding box center [215, 133] width 15 height 15
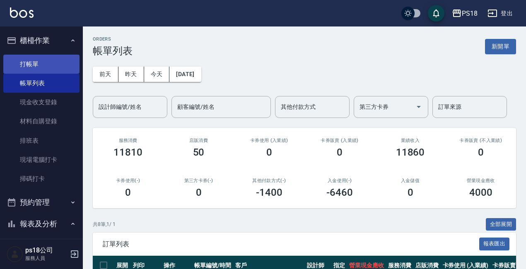
click at [38, 64] on link "打帳單" at bounding box center [41, 64] width 76 height 19
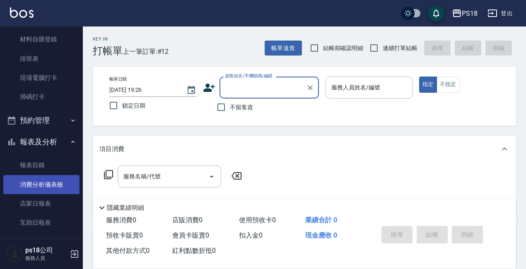
scroll to position [83, 0]
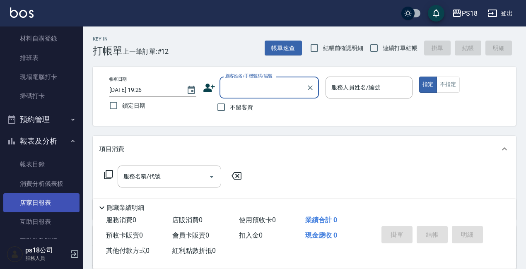
click at [46, 204] on link "店家日報表" at bounding box center [41, 202] width 76 height 19
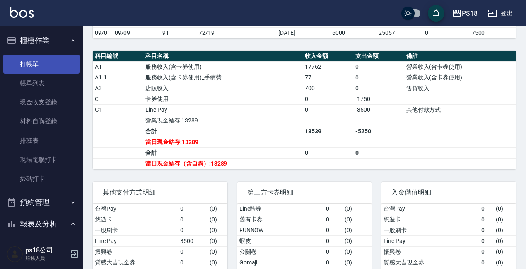
click at [37, 62] on link "打帳單" at bounding box center [41, 64] width 76 height 19
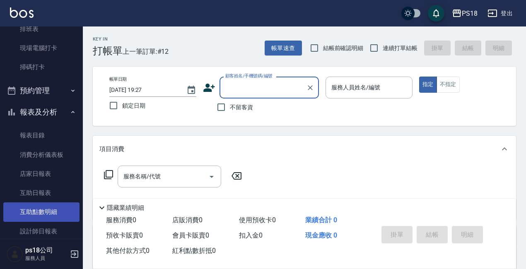
scroll to position [124, 0]
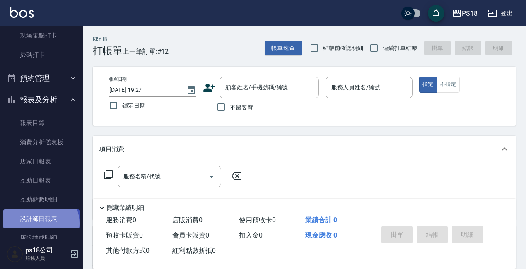
click at [40, 223] on link "設計師日報表" at bounding box center [41, 218] width 76 height 19
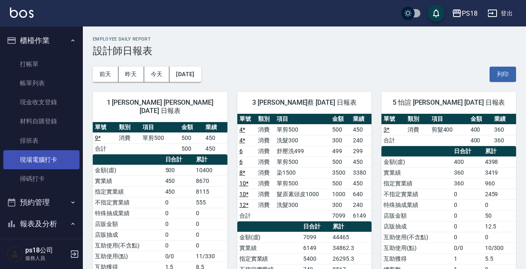
click at [55, 159] on link "現場電腦打卡" at bounding box center [41, 159] width 76 height 19
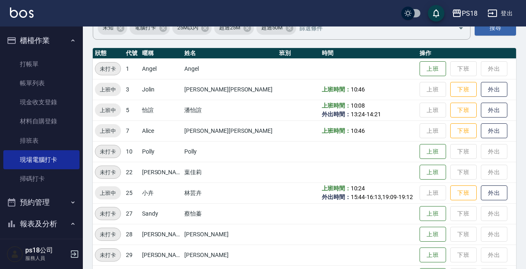
scroll to position [83, 0]
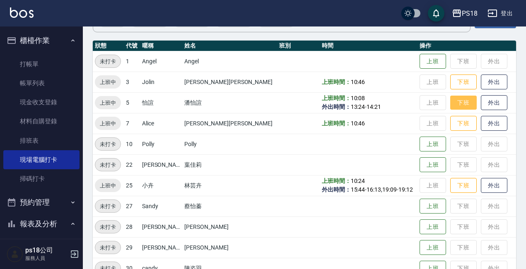
click at [450, 102] on button "下班" at bounding box center [463, 103] width 26 height 14
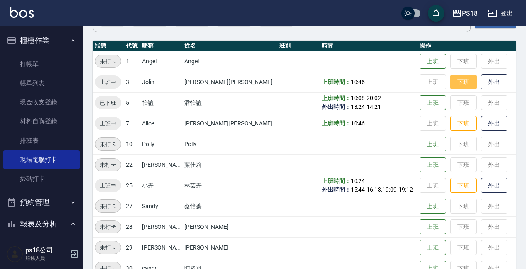
click at [450, 79] on button "下班" at bounding box center [463, 82] width 26 height 14
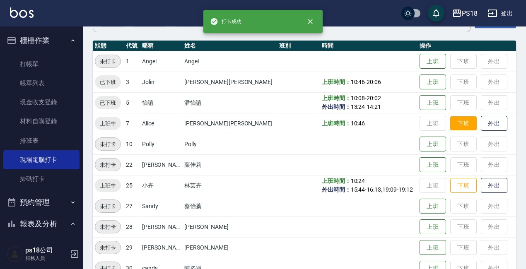
click at [455, 123] on button "下班" at bounding box center [463, 123] width 26 height 14
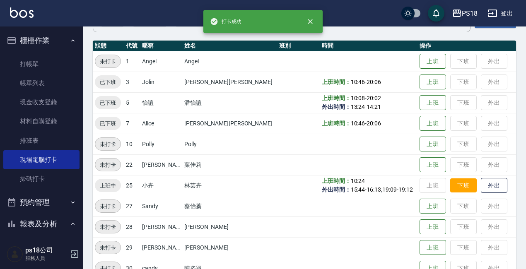
click at [453, 184] on button "下班" at bounding box center [463, 185] width 26 height 14
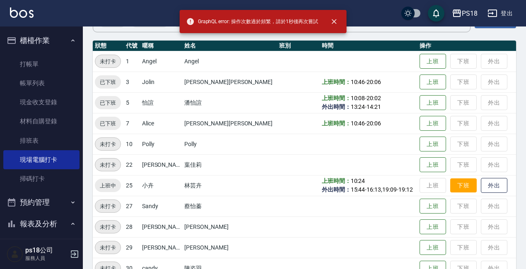
click at [451, 181] on button "下班" at bounding box center [463, 185] width 26 height 14
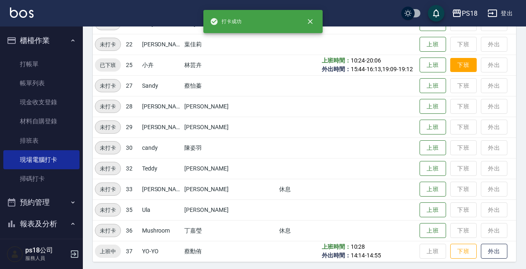
scroll to position [206, 0]
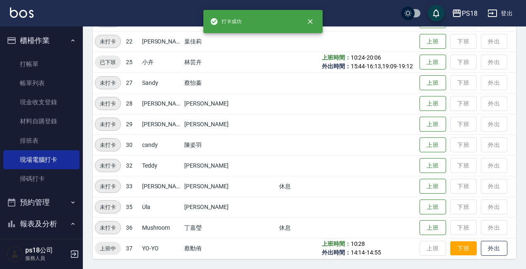
click at [455, 247] on button "下班" at bounding box center [463, 248] width 26 height 14
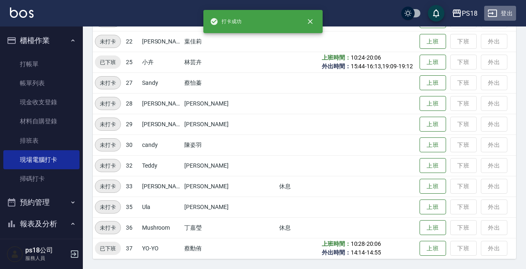
click at [507, 12] on button "登出" at bounding box center [500, 13] width 32 height 15
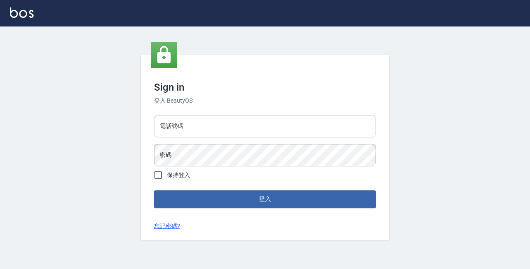
click at [182, 127] on input "電話號碼" at bounding box center [265, 126] width 222 height 22
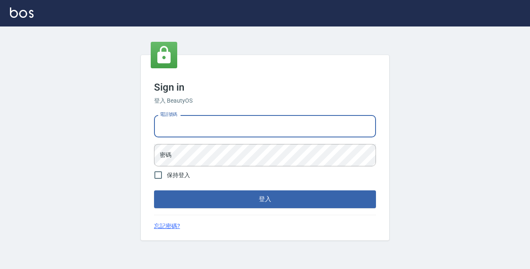
type input "89729295"
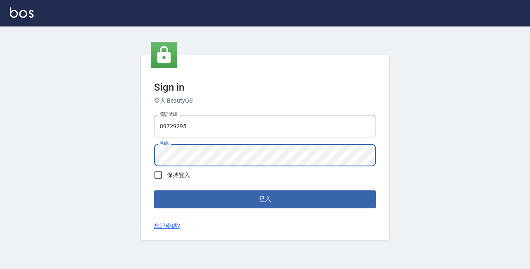
click at [154, 190] on button "登入" at bounding box center [265, 198] width 222 height 17
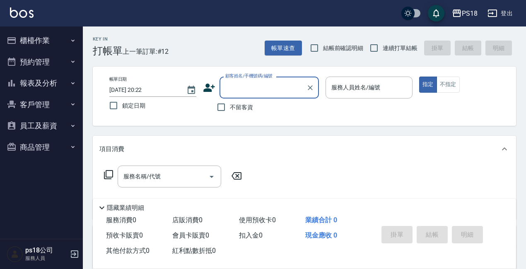
click at [61, 80] on button "報表及分析" at bounding box center [41, 83] width 76 height 22
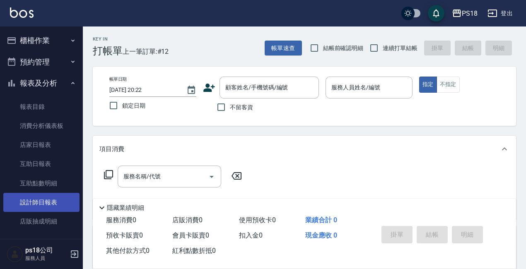
click at [46, 206] on link "設計師日報表" at bounding box center [41, 202] width 76 height 19
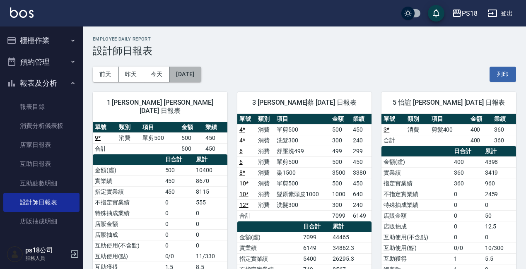
click at [201, 79] on button "[DATE]" at bounding box center [184, 74] width 31 height 15
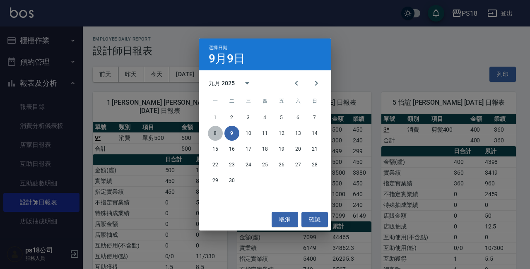
click at [213, 132] on button "8" at bounding box center [215, 133] width 15 height 15
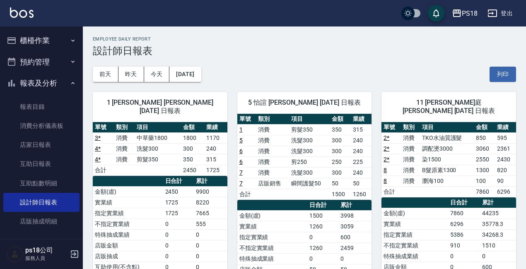
click at [215, 74] on div "[DATE] [DATE] [DATE] [DATE] 列印" at bounding box center [304, 74] width 423 height 35
click at [201, 75] on button "[DATE]" at bounding box center [184, 74] width 31 height 15
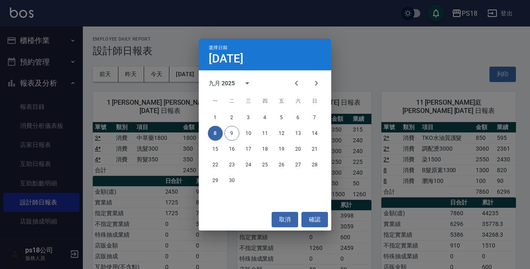
click at [224, 137] on div "8 9 10 11 12 13 14" at bounding box center [265, 133] width 132 height 15
click at [234, 134] on button "9" at bounding box center [231, 133] width 15 height 15
